Goal: Task Accomplishment & Management: Use online tool/utility

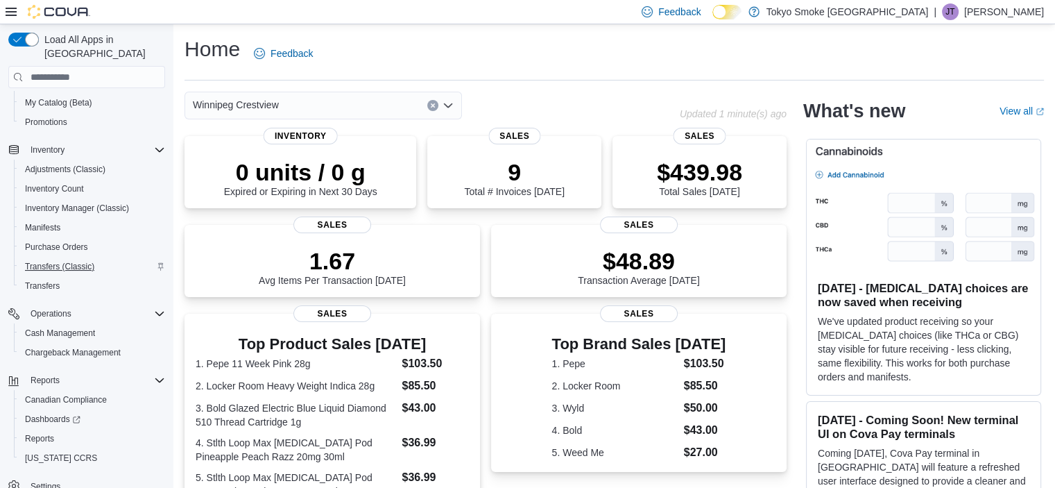
scroll to position [153, 0]
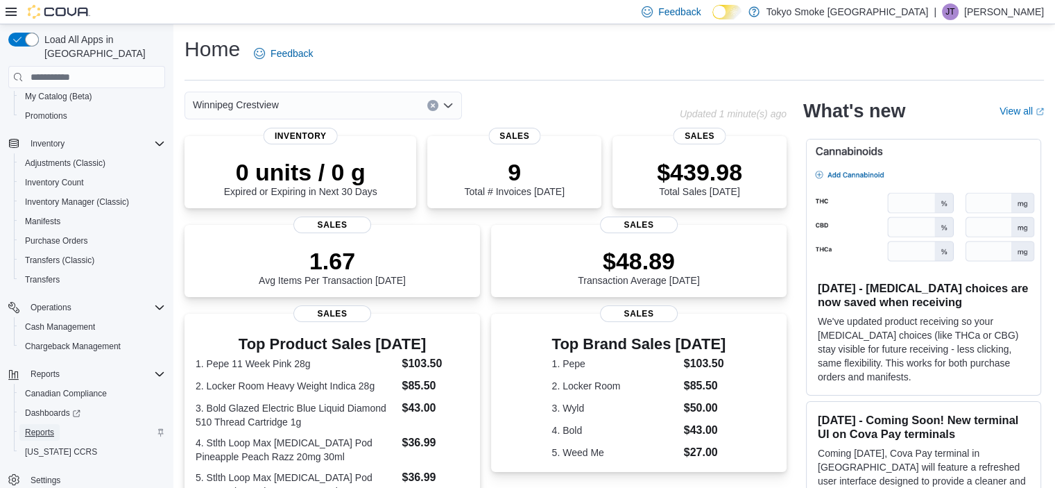
click at [58, 424] on link "Reports" at bounding box center [39, 432] width 40 height 17
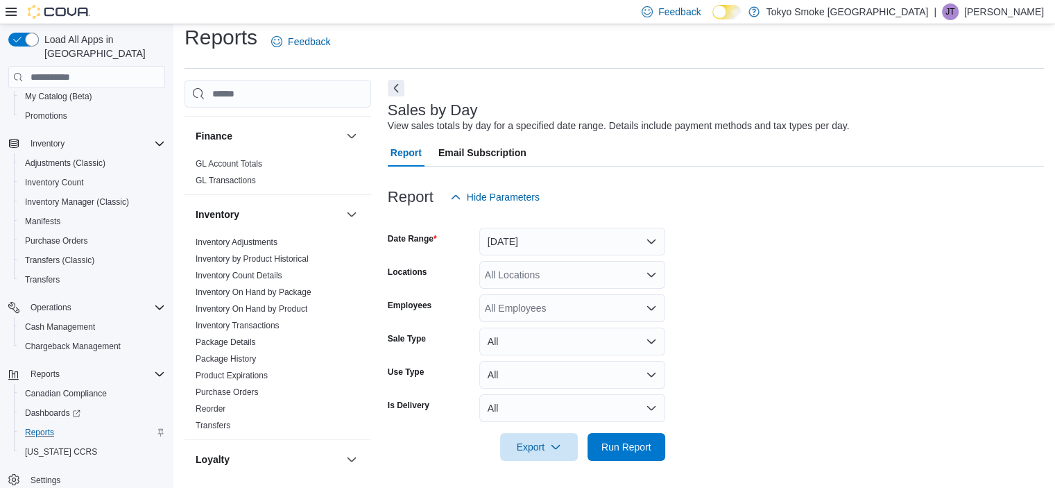
scroll to position [555, 0]
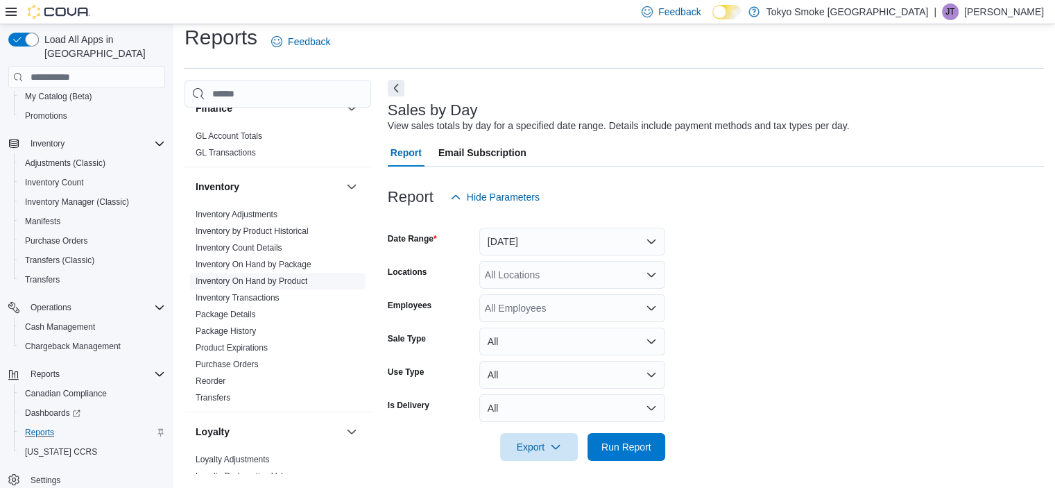
click at [300, 276] on link "Inventory On Hand by Product" at bounding box center [252, 281] width 112 height 10
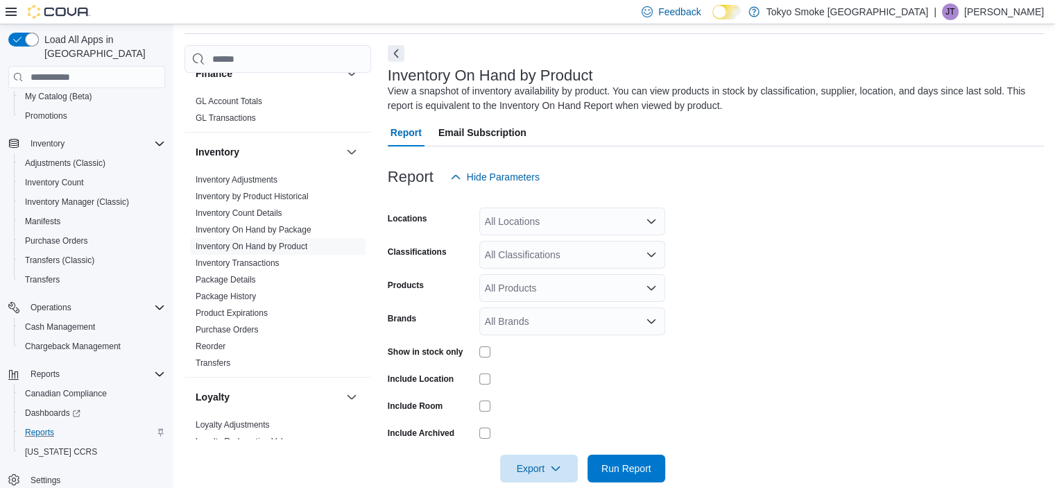
scroll to position [69, 0]
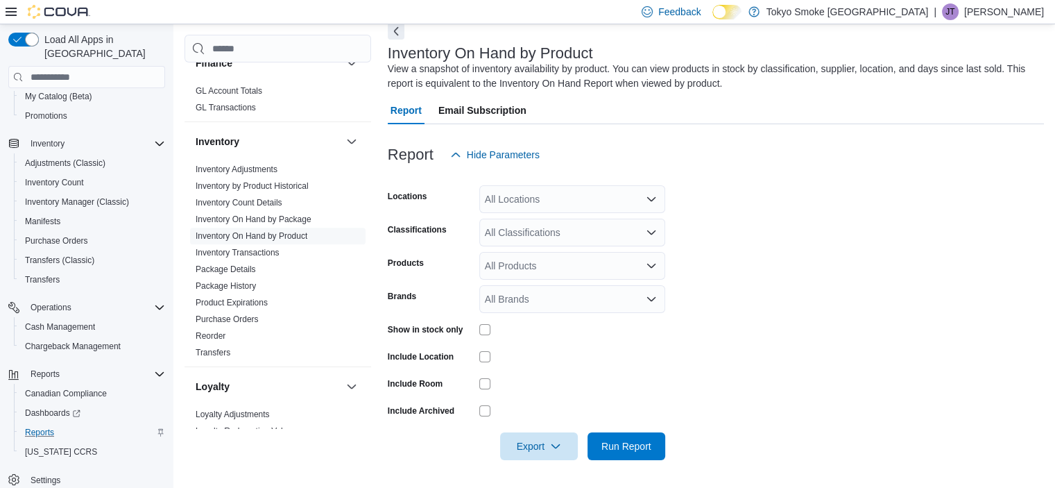
click at [558, 199] on div "All Locations" at bounding box center [572, 199] width 186 height 28
type input "***"
click at [552, 221] on span "Winnipeg Crestview" at bounding box center [559, 223] width 86 height 14
click at [760, 221] on form "Locations [GEOGRAPHIC_DATA] Crestview Classifications All Classifications Produ…" at bounding box center [716, 314] width 656 height 291
click at [519, 275] on div "All Products" at bounding box center [572, 266] width 186 height 28
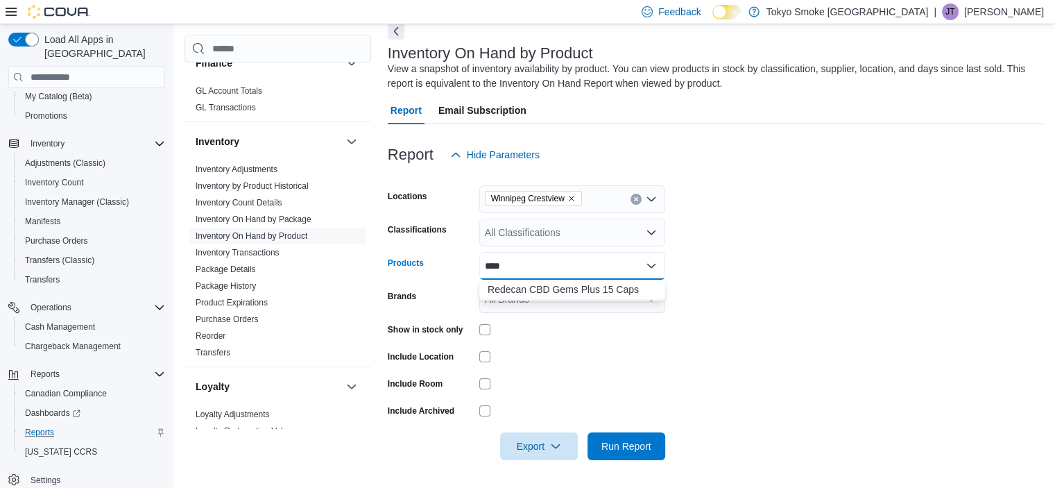
type input "****"
click at [576, 274] on div "****" at bounding box center [572, 266] width 186 height 28
click at [574, 286] on div "Redecan CBD Gems Plus 15 Caps" at bounding box center [572, 289] width 169 height 14
click at [845, 263] on form "Locations [GEOGRAPHIC_DATA] Crestview Classifications All Classifications Produ…" at bounding box center [716, 314] width 656 height 291
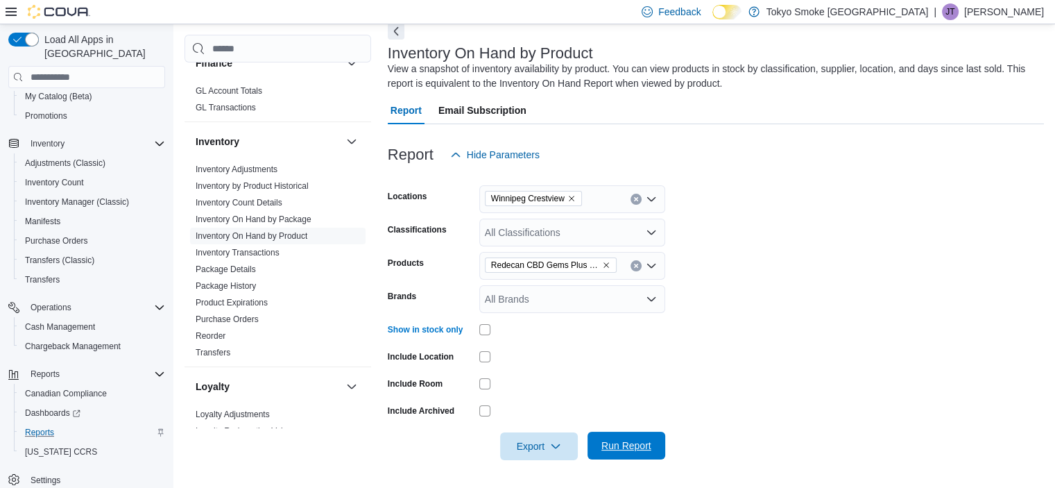
click at [616, 440] on span "Run Report" at bounding box center [626, 445] width 50 height 14
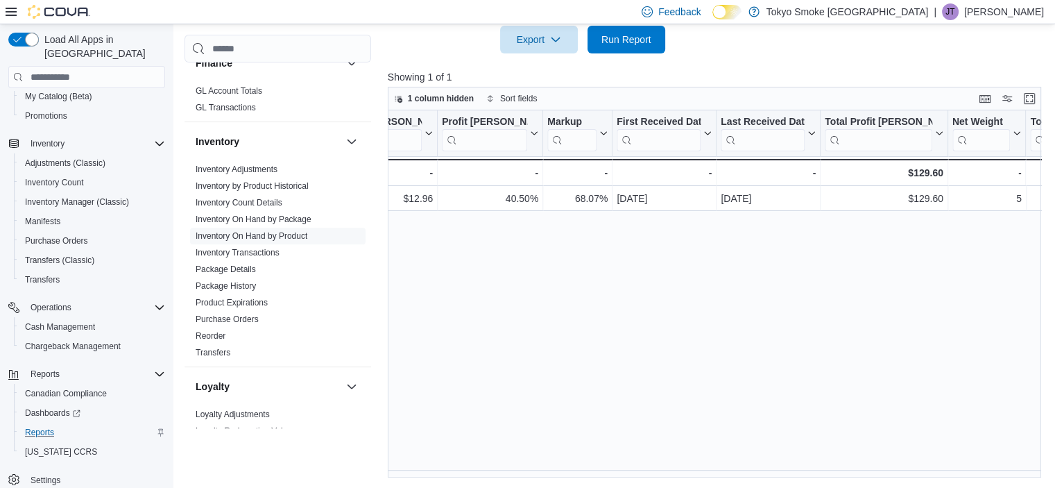
scroll to position [0, 1440]
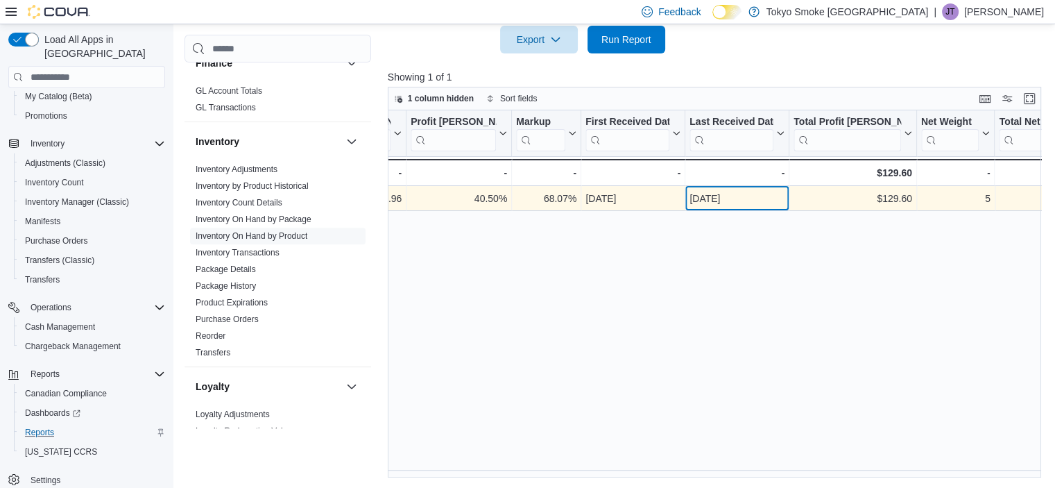
click at [721, 201] on div "[DATE]" at bounding box center [736, 198] width 95 height 17
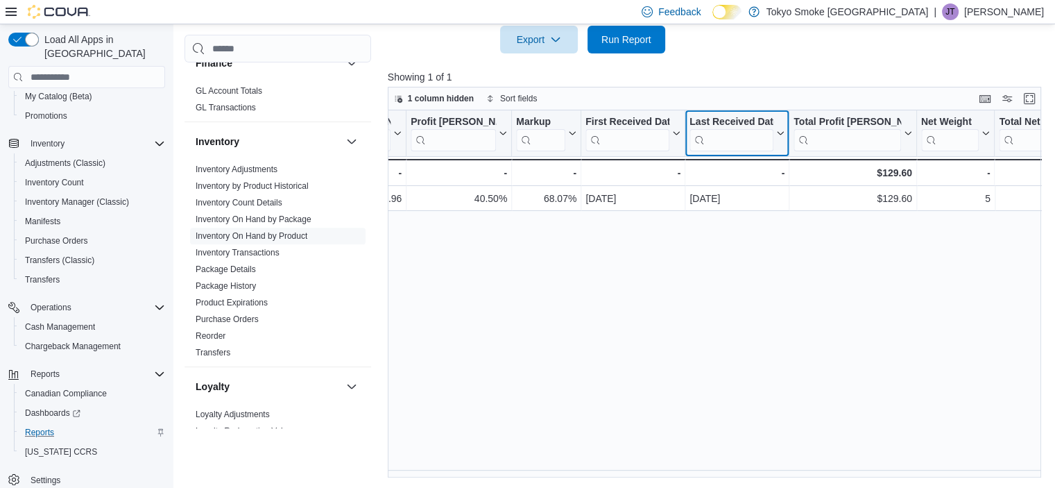
click at [779, 132] on icon at bounding box center [778, 133] width 11 height 8
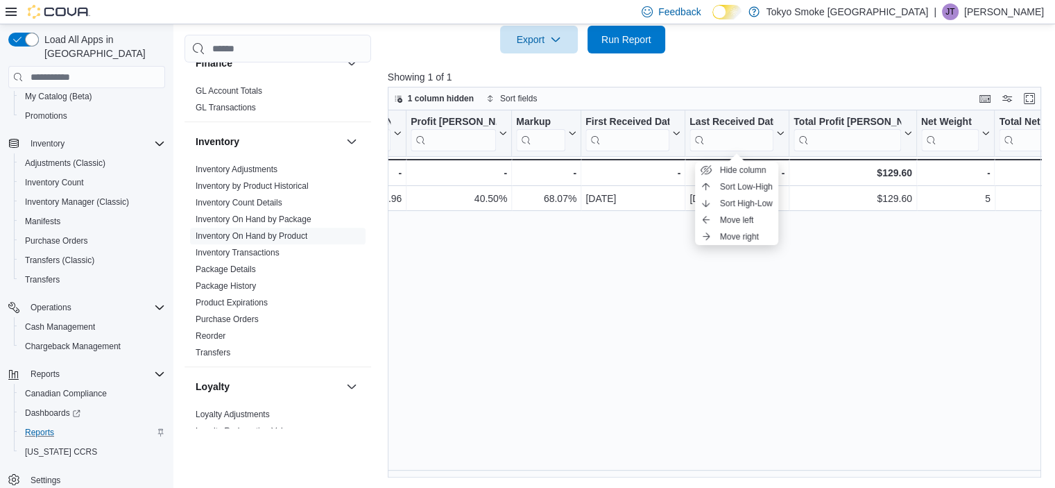
click at [785, 277] on div "Location Click to view column header actions Product Click to view column heade…" at bounding box center [718, 293] width 660 height 367
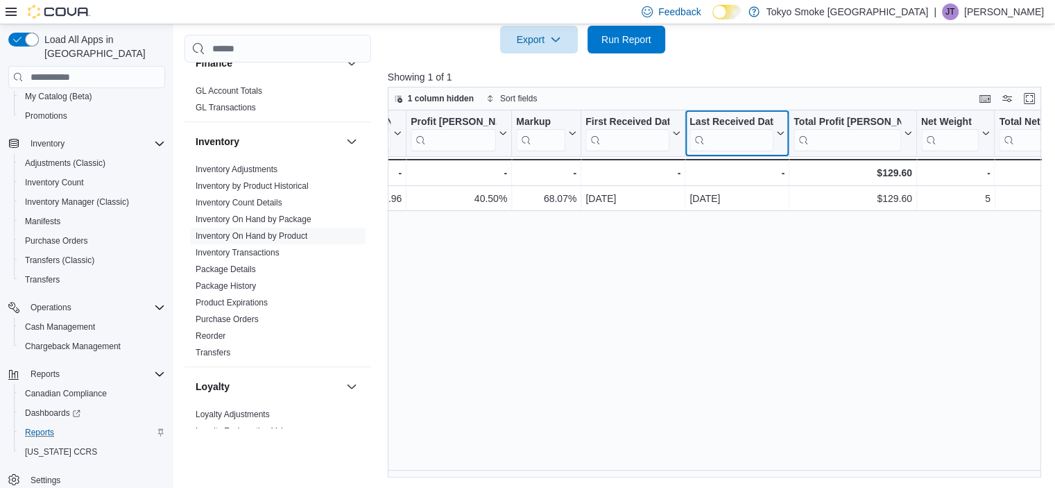
click at [730, 121] on div "Last Received Date" at bounding box center [731, 122] width 84 height 13
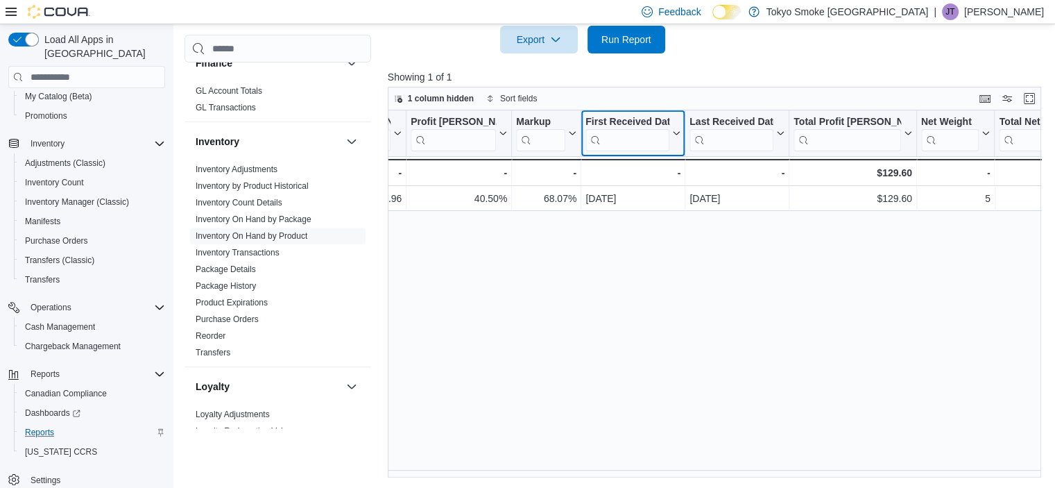
click at [648, 127] on div "First Received Date" at bounding box center [627, 122] width 84 height 13
click at [647, 123] on div "First Received Date" at bounding box center [627, 122] width 84 height 13
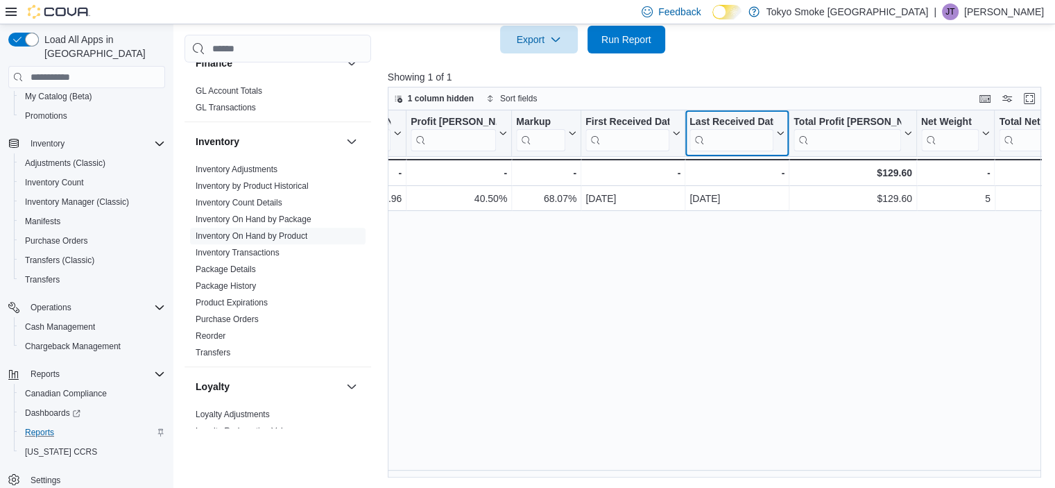
click at [743, 124] on div "Last Received Date" at bounding box center [731, 122] width 84 height 13
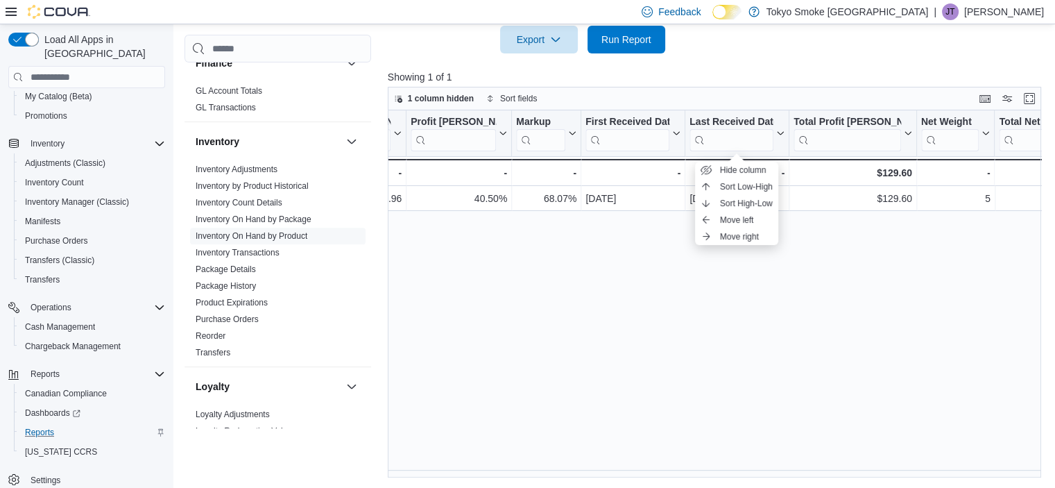
click at [855, 239] on div "Location Click to view column header actions Product Click to view column heade…" at bounding box center [718, 293] width 660 height 367
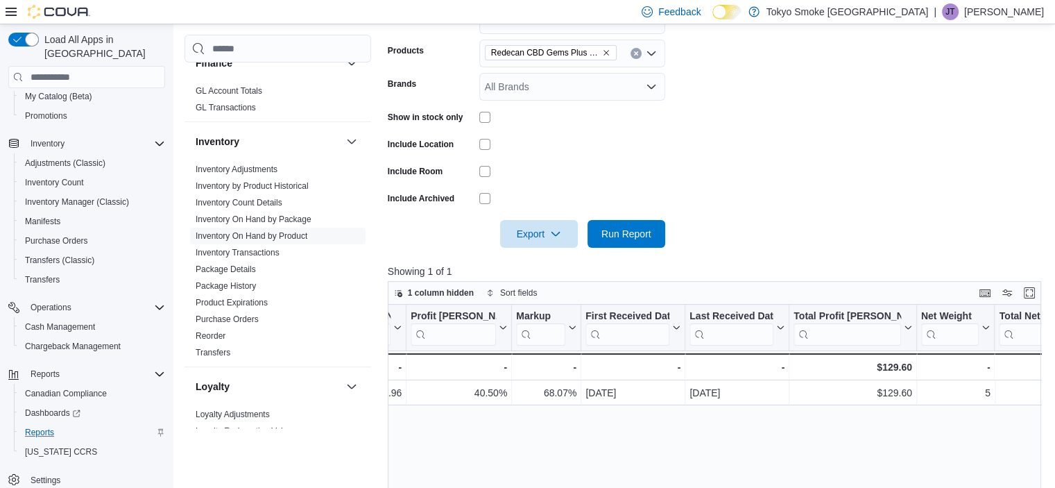
scroll to position [406, 0]
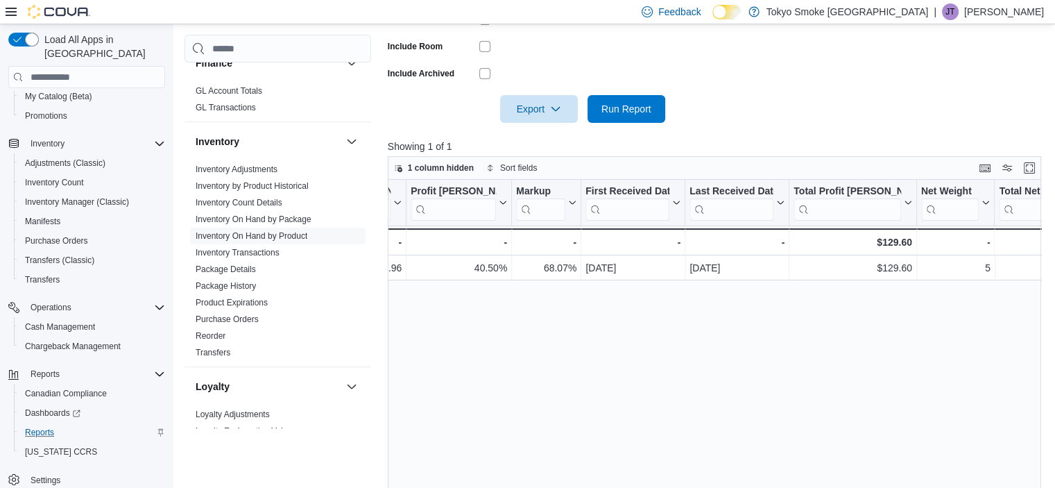
click at [656, 445] on div "Location Click to view column header actions Product Click to view column heade…" at bounding box center [718, 363] width 660 height 367
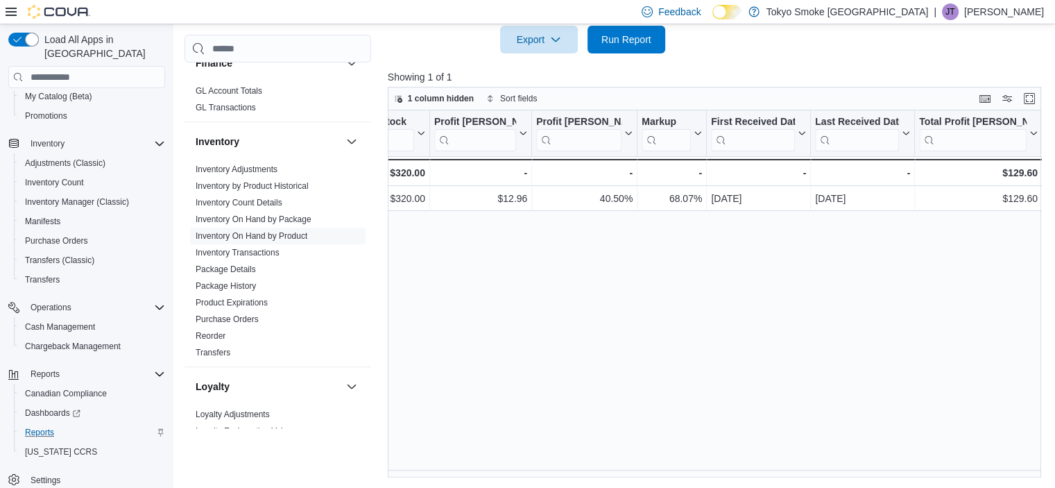
scroll to position [0, 1280]
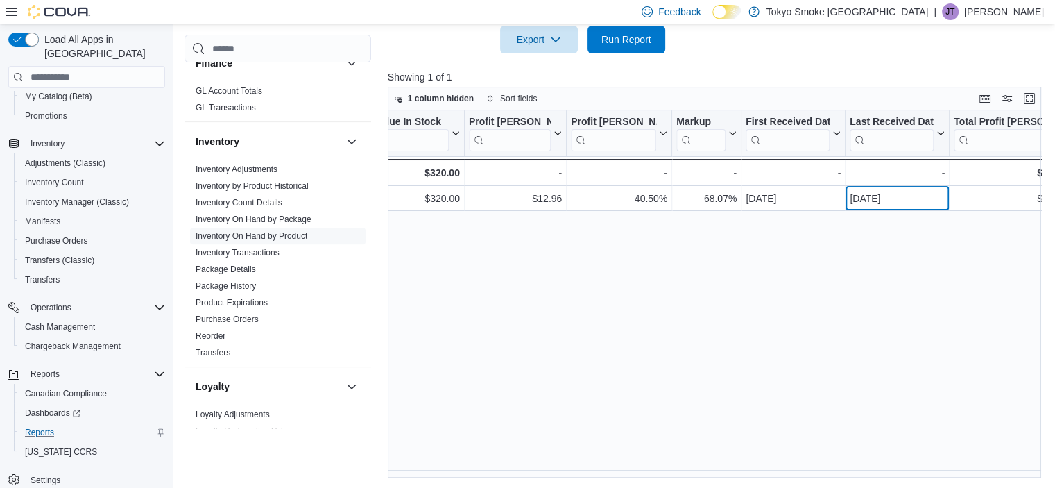
drag, startPoint x: 902, startPoint y: 193, endPoint x: 896, endPoint y: 212, distance: 19.7
click at [902, 202] on div "[DATE]" at bounding box center [897, 198] width 95 height 17
click at [825, 335] on div "Location Click to view column header actions Product Click to view column heade…" at bounding box center [718, 293] width 660 height 367
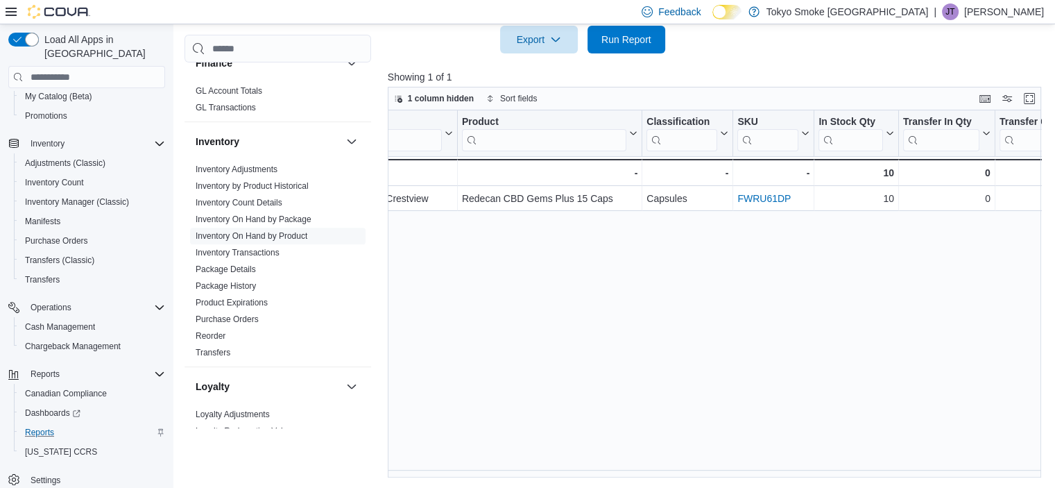
scroll to position [0, 0]
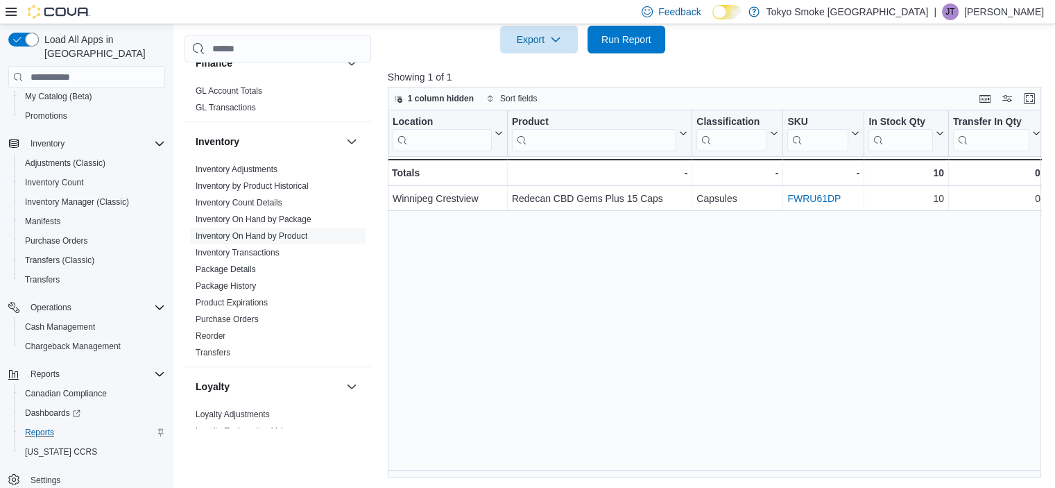
click at [614, 313] on div "Location Click to view column header actions Product Click to view column heade…" at bounding box center [718, 293] width 660 height 367
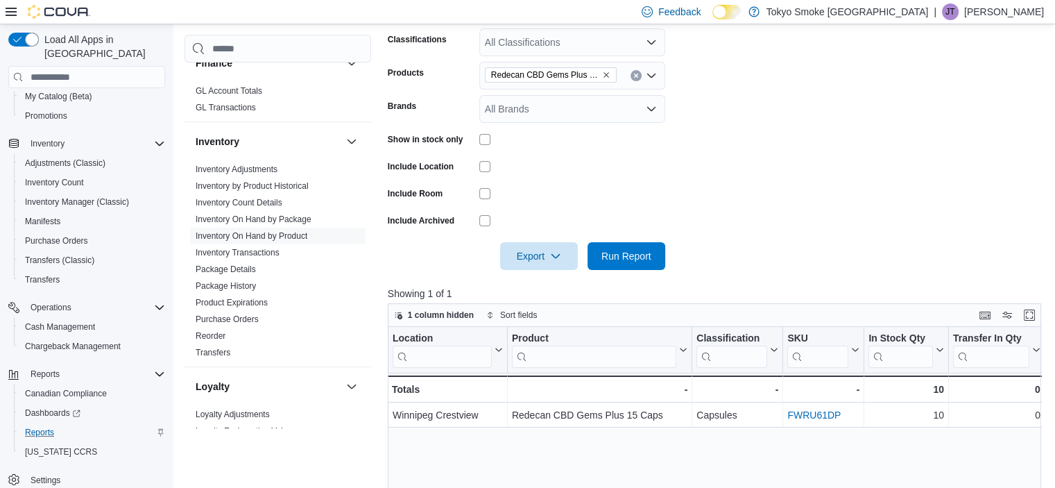
scroll to position [475, 0]
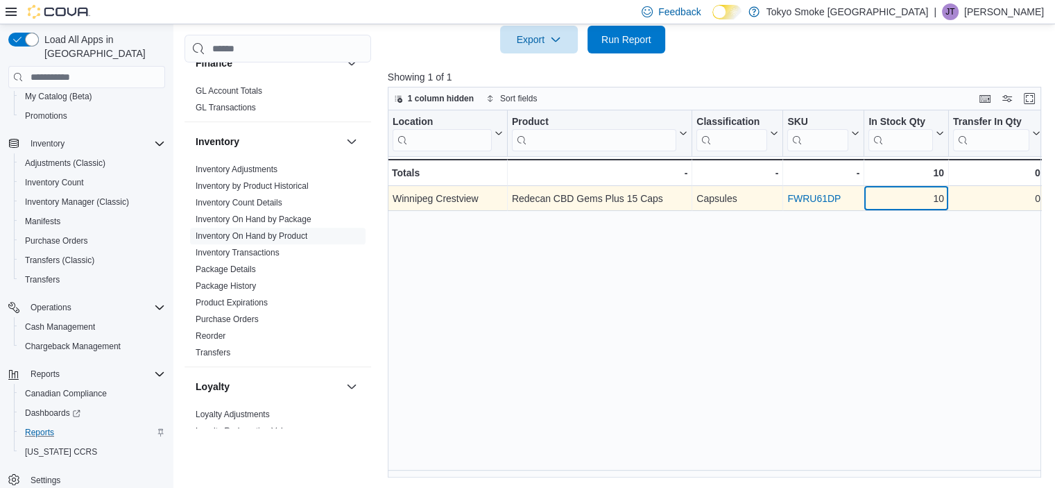
click at [906, 197] on div "10" at bounding box center [906, 198] width 76 height 17
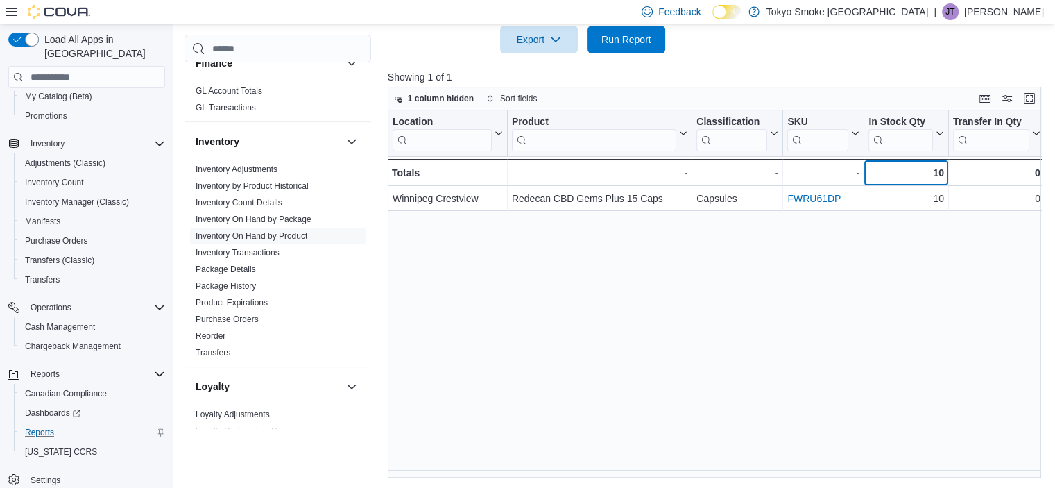
click at [906, 182] on div "10 - In Stock Qty, column 5, row 2" at bounding box center [906, 172] width 85 height 27
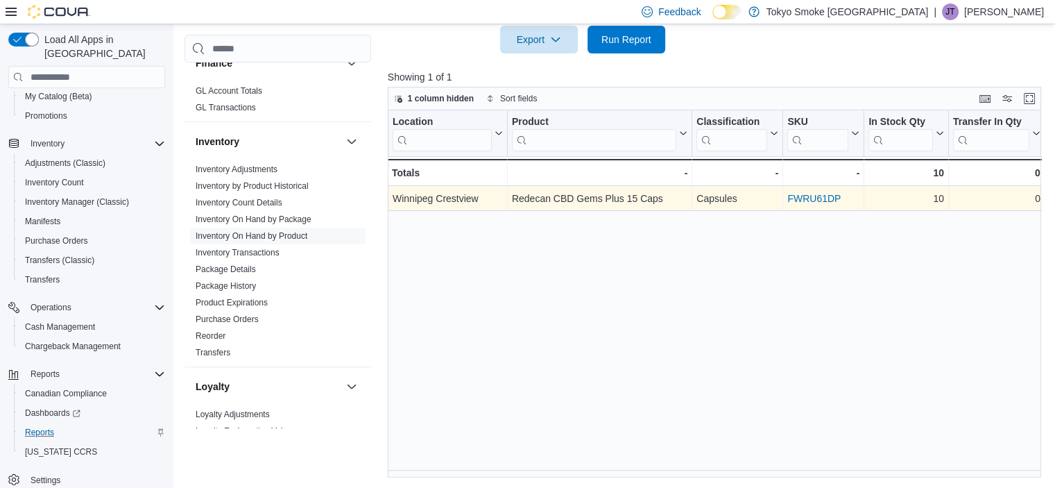
click at [899, 210] on div "Location Click to view column header actions Product Click to view column heade…" at bounding box center [718, 293] width 660 height 367
drag, startPoint x: 919, startPoint y: 195, endPoint x: 929, endPoint y: 196, distance: 9.8
click at [920, 195] on div "10" at bounding box center [906, 198] width 76 height 17
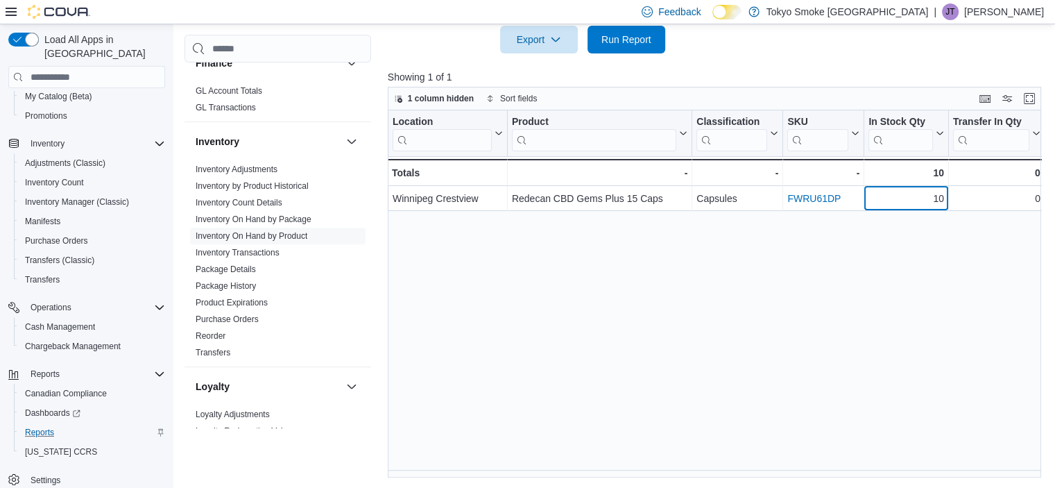
scroll to position [49, 0]
